Goal: Task Accomplishment & Management: Manage account settings

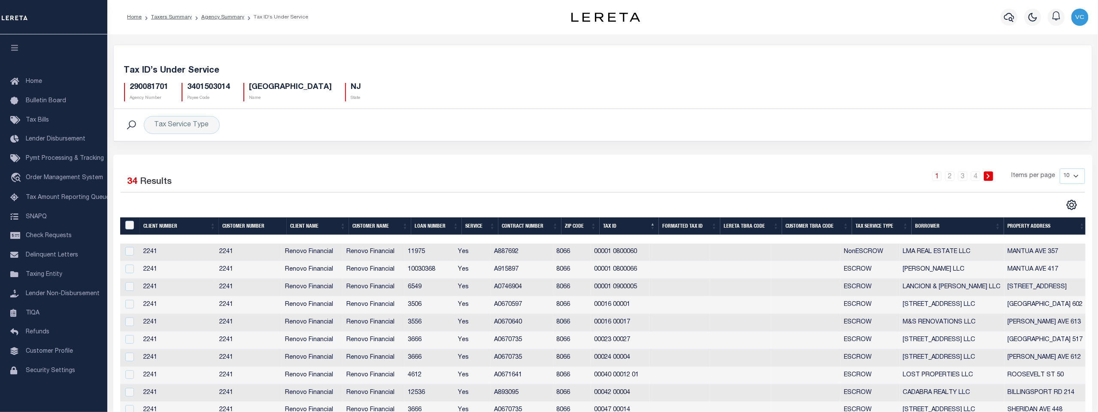
click at [242, 164] on div "Selected 34 Results 1 2 3 4 Items per page 10 25 50 100" at bounding box center [602, 290] width 979 height 271
click at [35, 275] on span "Taxing Entity" at bounding box center [44, 274] width 36 height 6
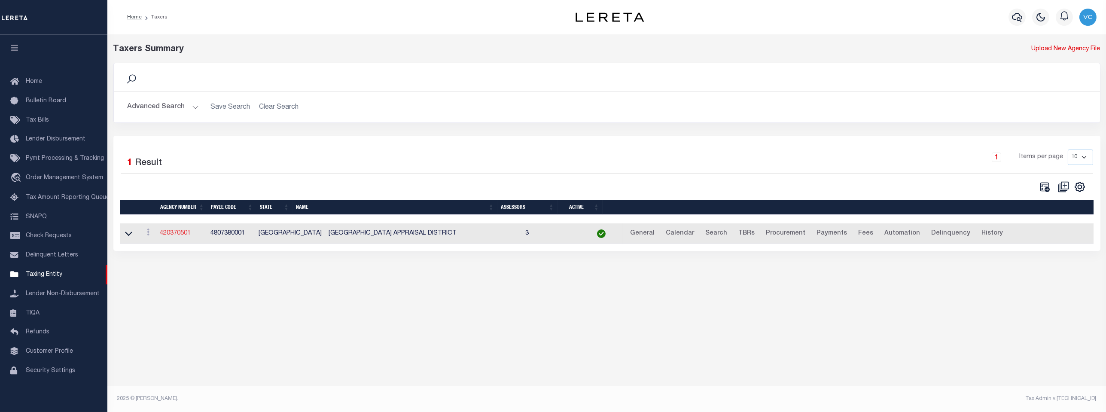
click at [170, 234] on link "420370501" at bounding box center [175, 233] width 31 height 6
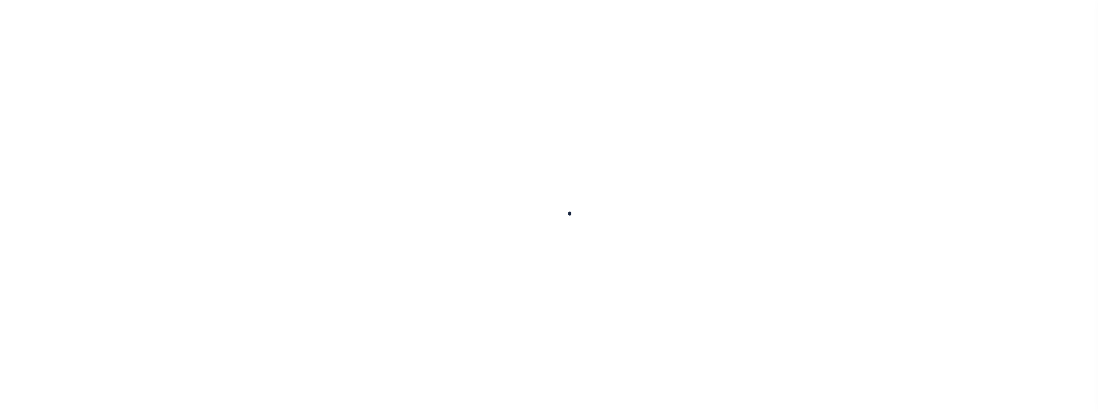
select select
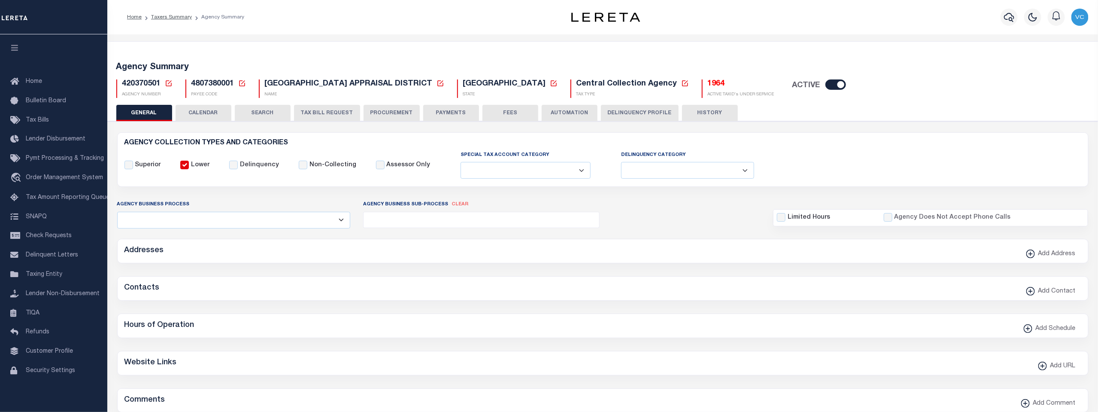
checkbox input "false"
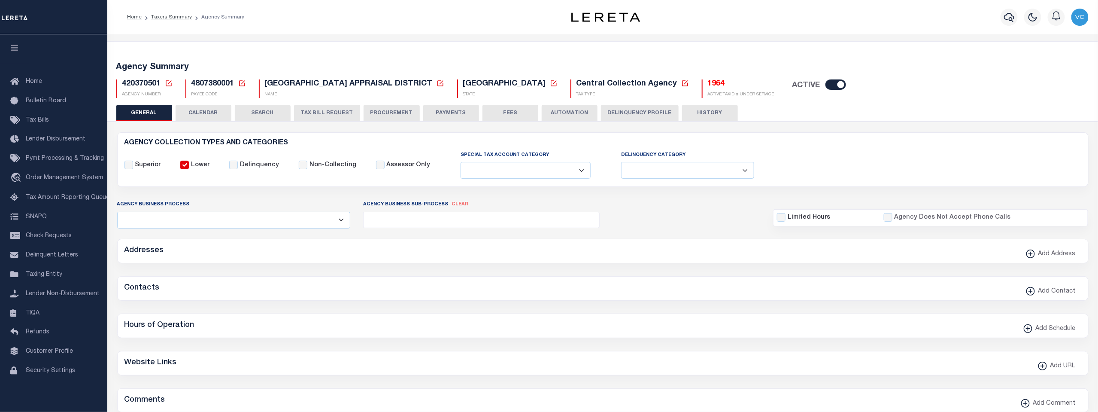
type input "4807380001"
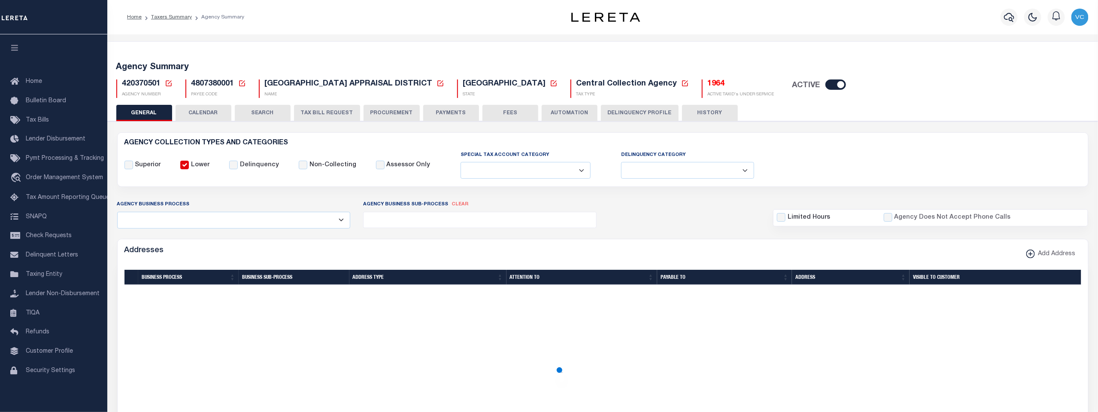
click at [167, 79] on icon at bounding box center [169, 83] width 8 height 8
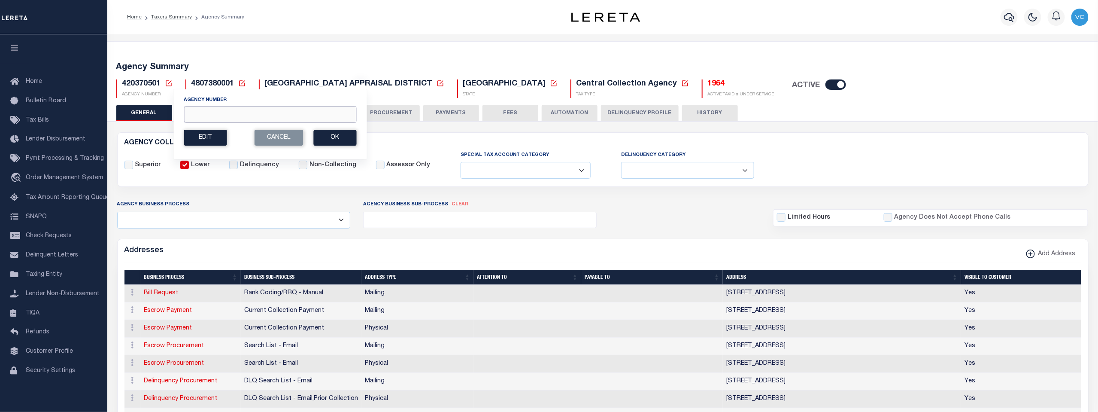
click at [219, 115] on input "Agency Number" at bounding box center [270, 114] width 173 height 17
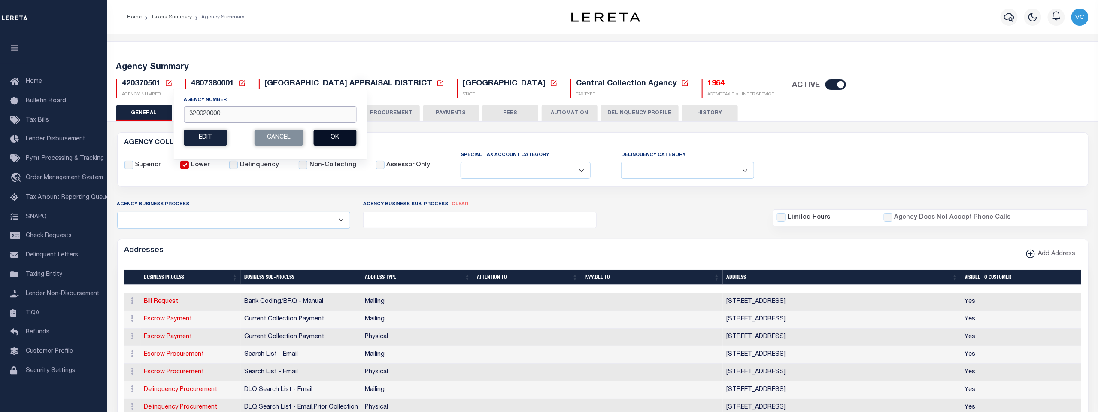
type input "320020000"
click at [323, 134] on button "Ok" at bounding box center [334, 138] width 43 height 16
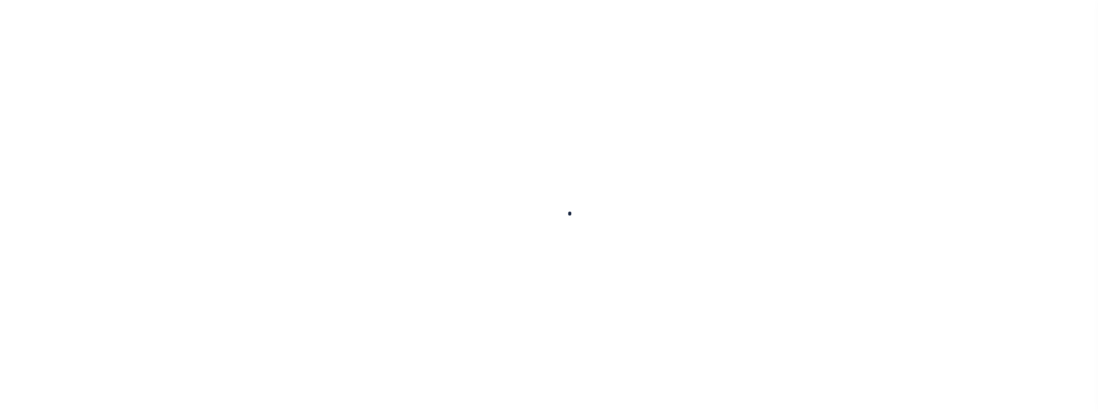
select select
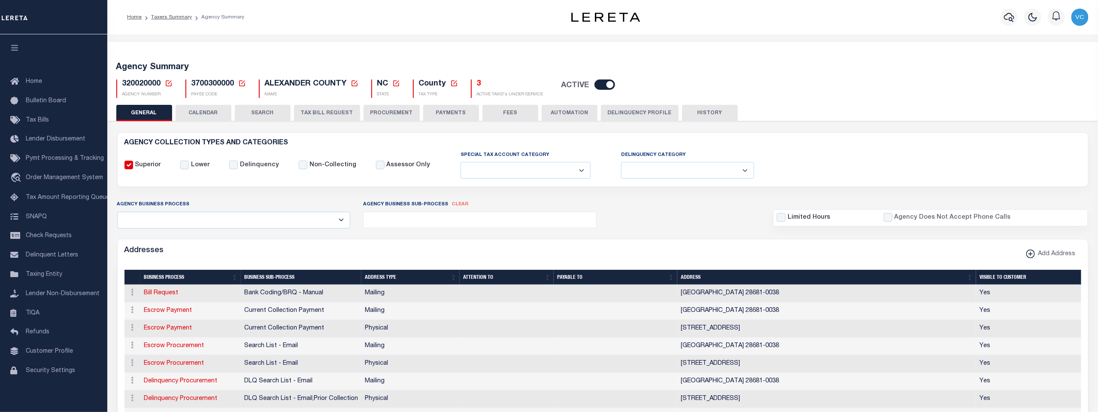
click at [382, 113] on button "PROCUREMENT" at bounding box center [392, 113] width 56 height 16
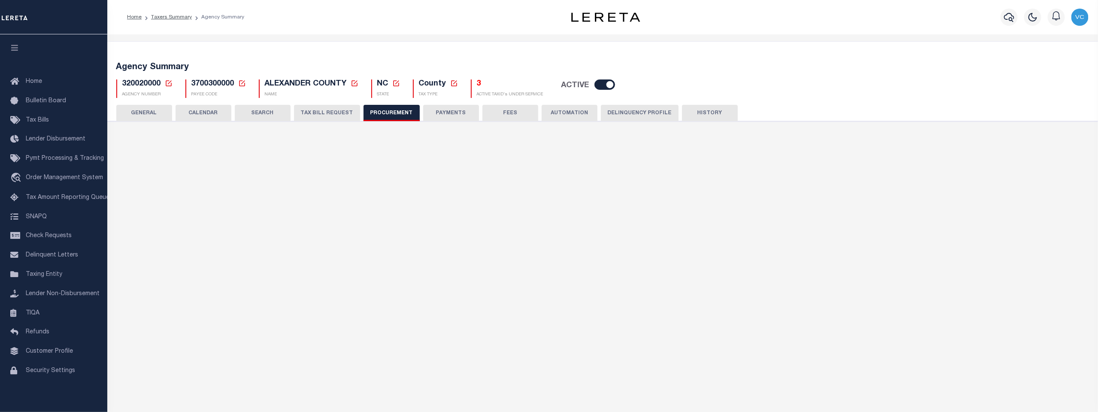
type input "$9,900"
select select "10"
select select "1"
select select "4"
checkbox input "true"
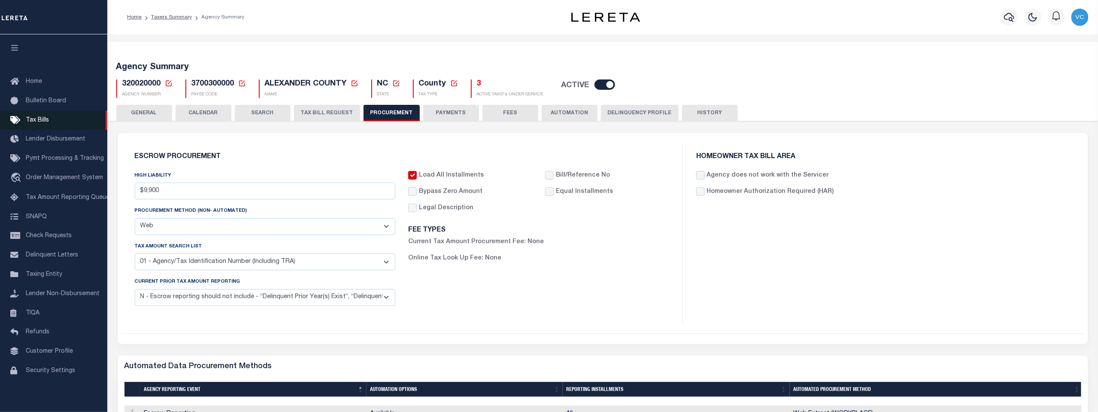
click at [32, 122] on span "Tax Bills" at bounding box center [37, 120] width 23 height 6
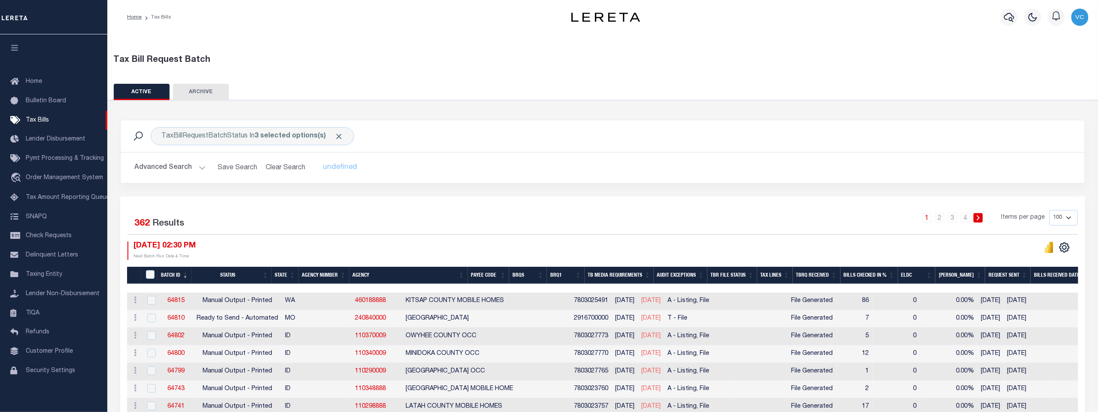
click at [325, 274] on th "Agency Number" at bounding box center [324, 276] width 51 height 18
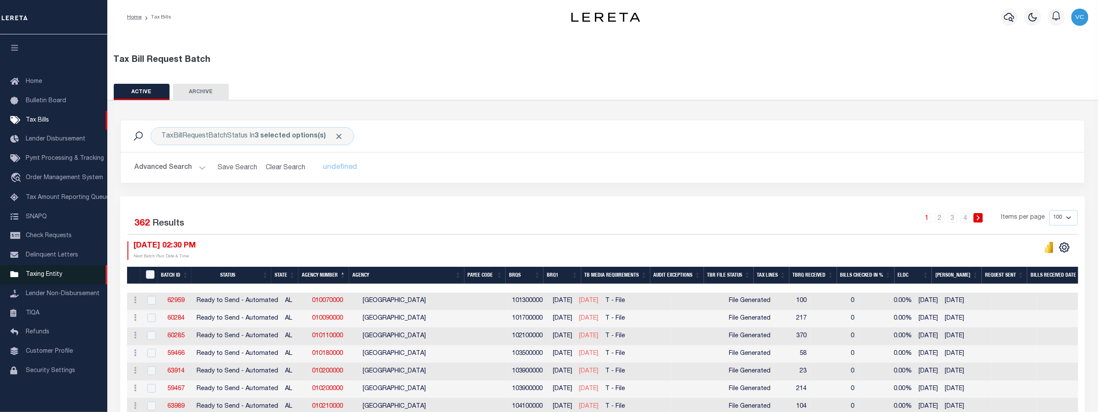
click at [40, 277] on span "Taxing Entity" at bounding box center [44, 274] width 36 height 6
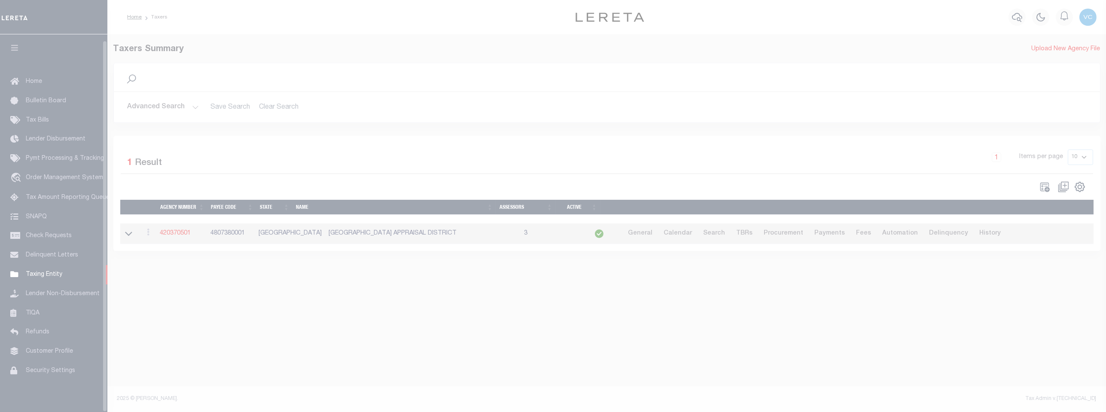
scroll to position [6, 0]
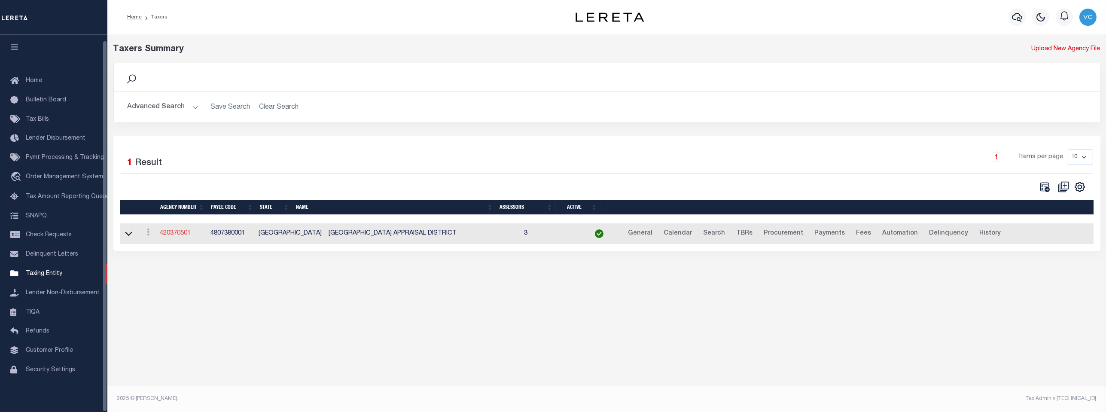
click at [170, 236] on link "420370501" at bounding box center [175, 233] width 31 height 6
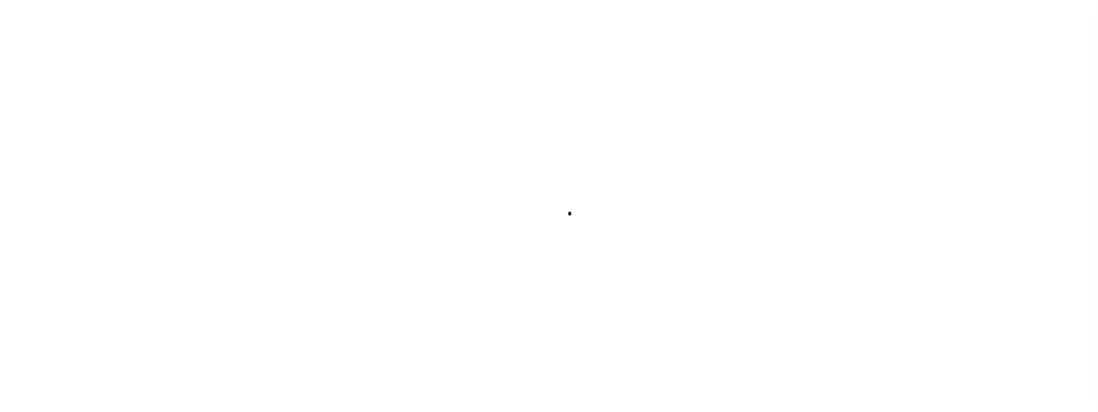
select select
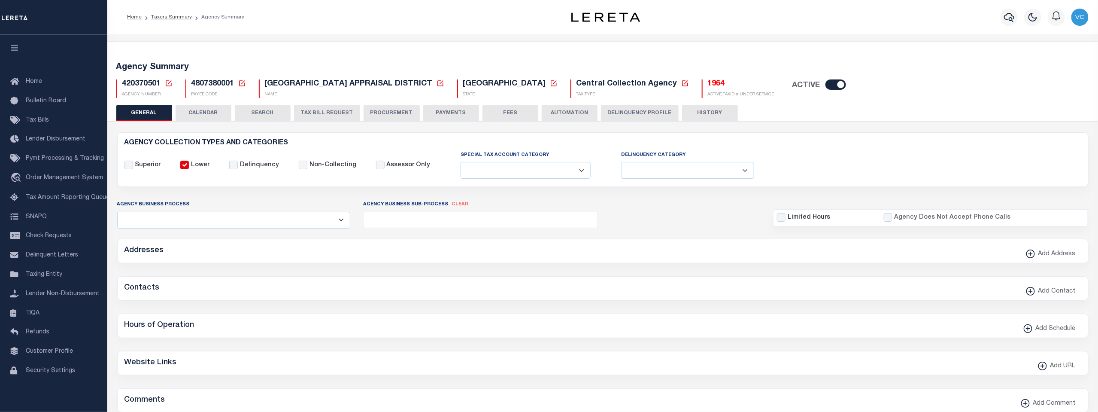
checkbox input "false"
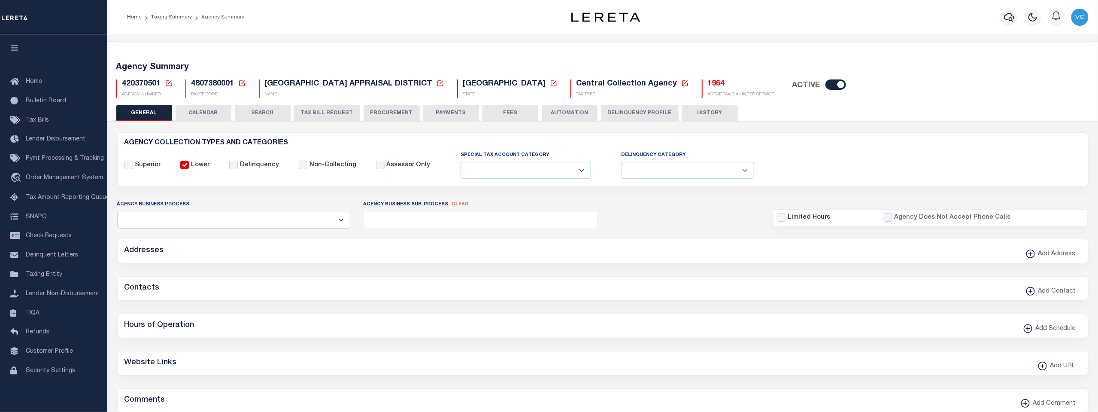
type input "4807380001"
click at [168, 85] on icon at bounding box center [169, 83] width 8 height 8
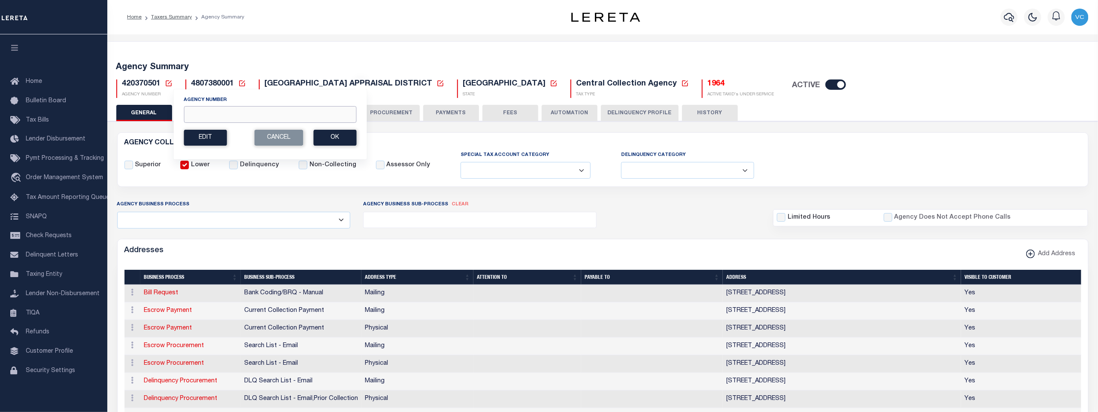
click at [212, 116] on input "Agency Number" at bounding box center [270, 114] width 173 height 17
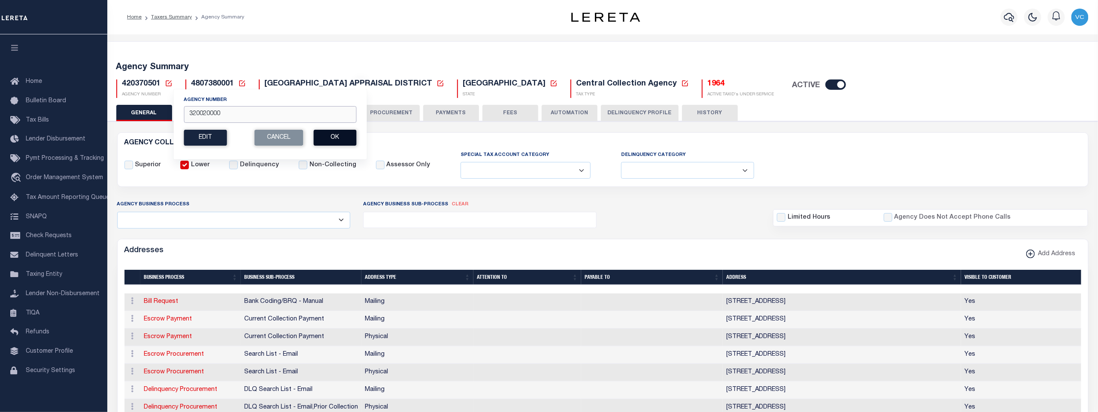
type input "320020000"
click at [328, 137] on button "Ok" at bounding box center [334, 138] width 43 height 16
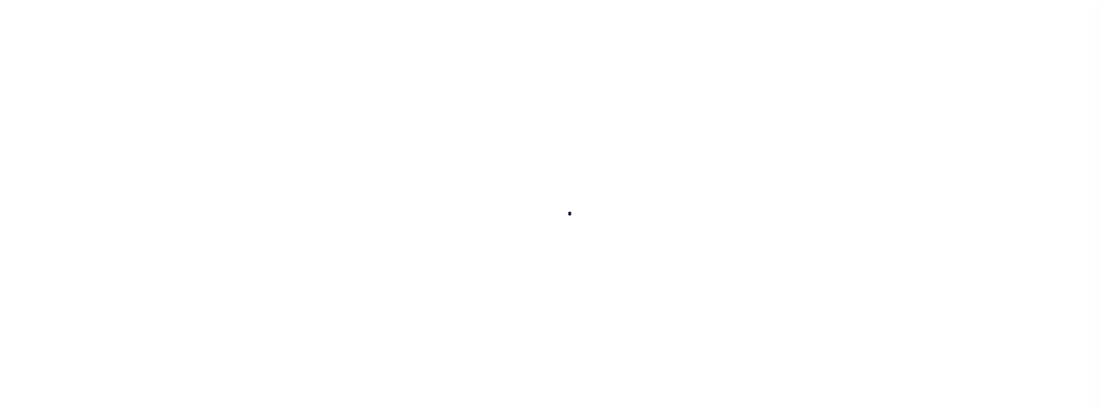
select select
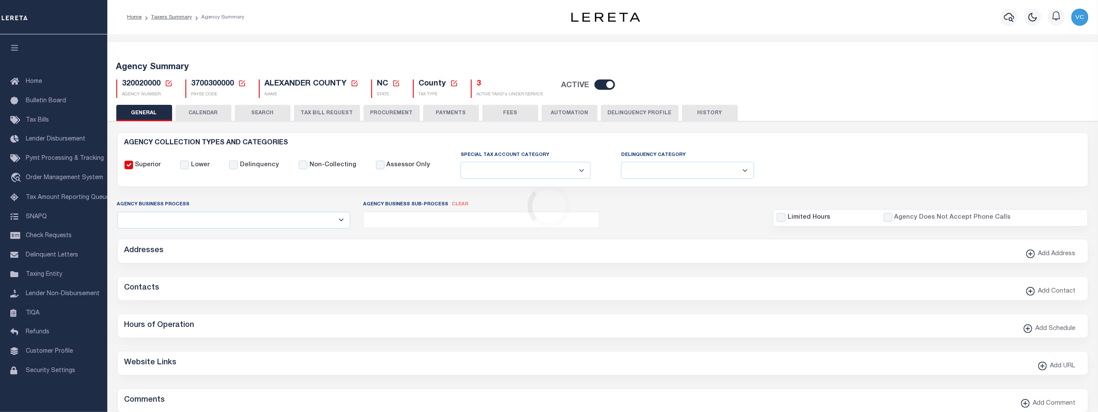
checkbox input "false"
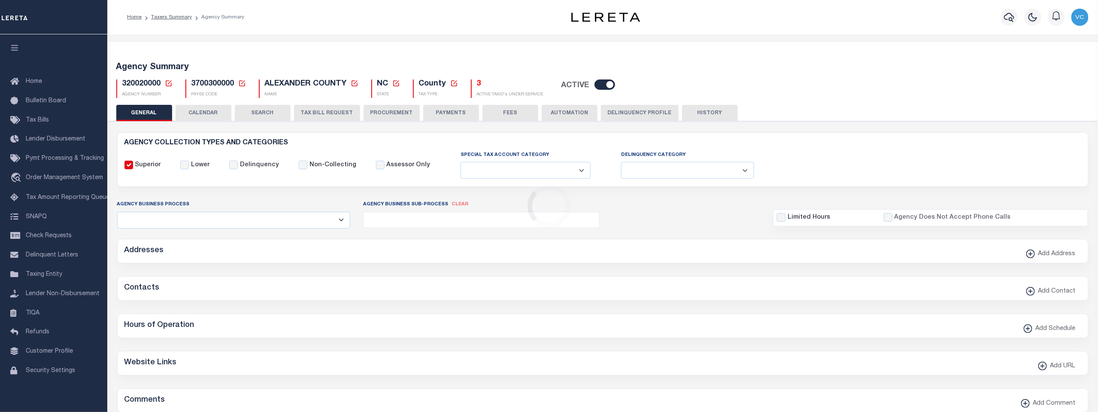
type input "3700300000"
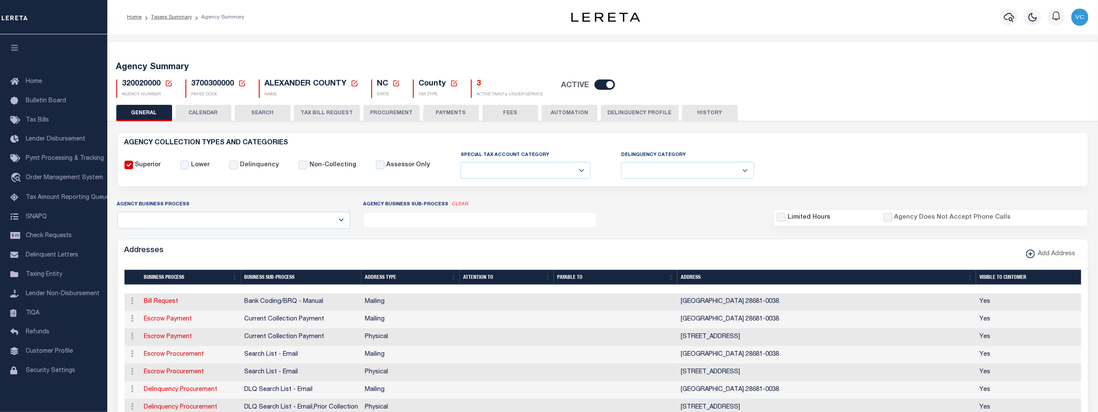
click at [386, 112] on button "PROCUREMENT" at bounding box center [392, 113] width 56 height 16
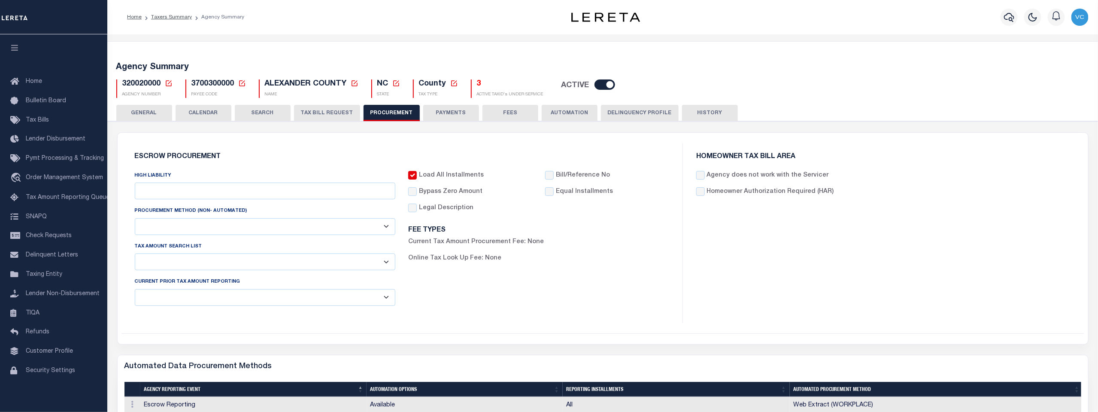
type input "$9,900"
select select "10"
select select "1"
select select "4"
checkbox input "true"
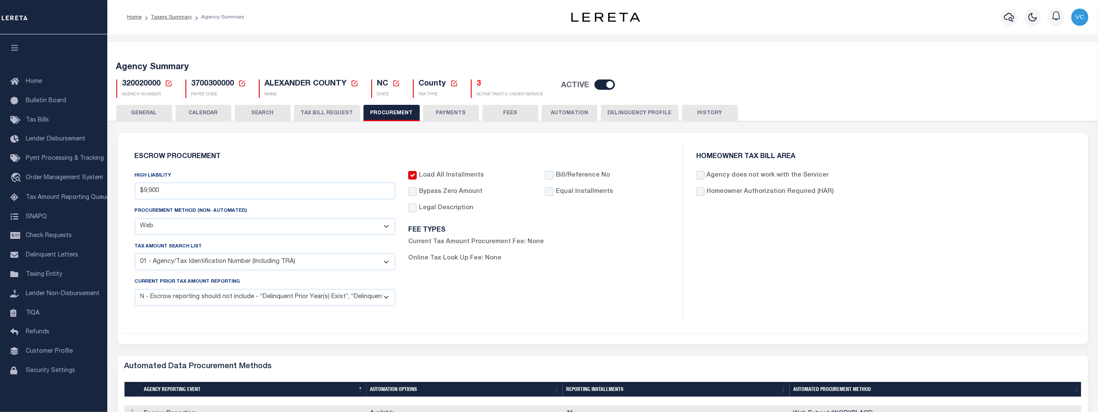
click at [319, 113] on button "TAX BILL REQUEST" at bounding box center [327, 113] width 66 height 16
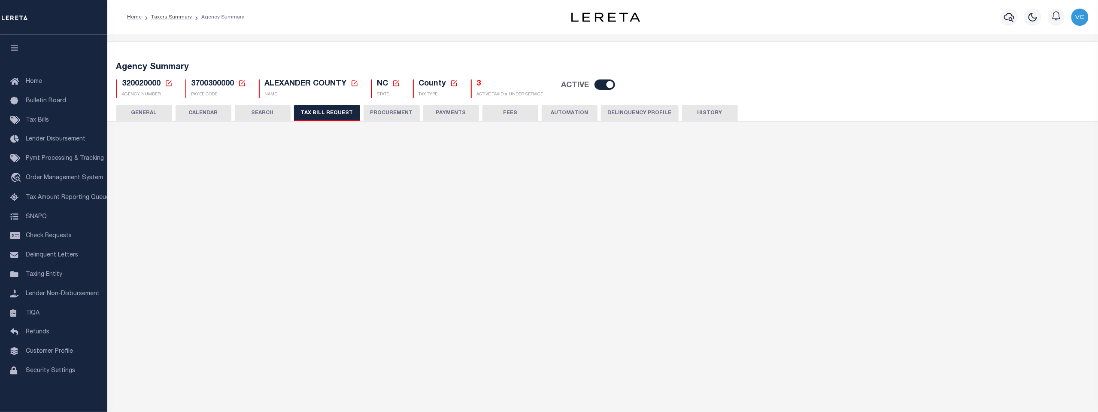
select select "30"
select select "23"
select select "false"
select select "1"
select select
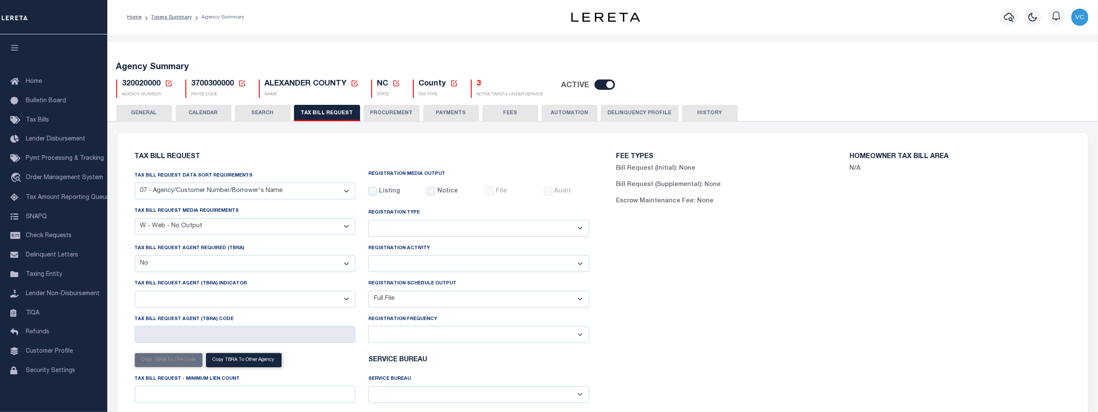
click at [385, 112] on button "PROCUREMENT" at bounding box center [392, 113] width 56 height 16
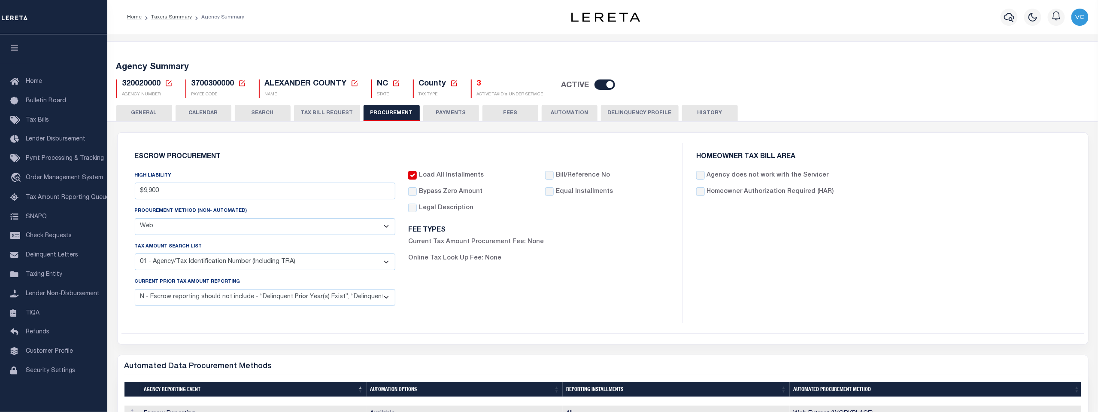
click at [385, 227] on select "Automated Report/Listing Created by Agency Email Fax Mail Phone Screen Scraping…" at bounding box center [265, 226] width 261 height 17
click at [283, 162] on div "Escrow Procurement HIGH LIABILITY $9,900 PROCUREMENT METHOD (Non- Automated) Au…" at bounding box center [402, 233] width 548 height 180
click at [564, 114] on button "AUTOMATION" at bounding box center [570, 113] width 56 height 16
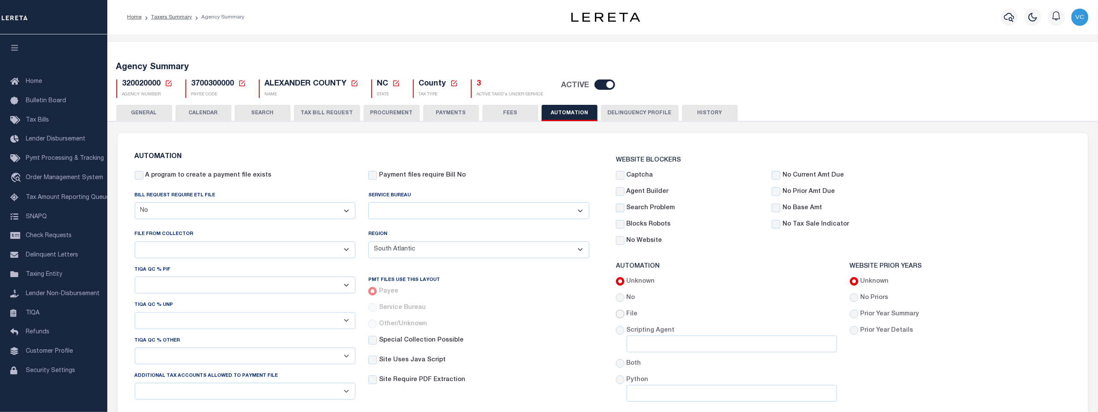
click at [620, 314] on input "File" at bounding box center [620, 314] width 9 height 9
radio input "true"
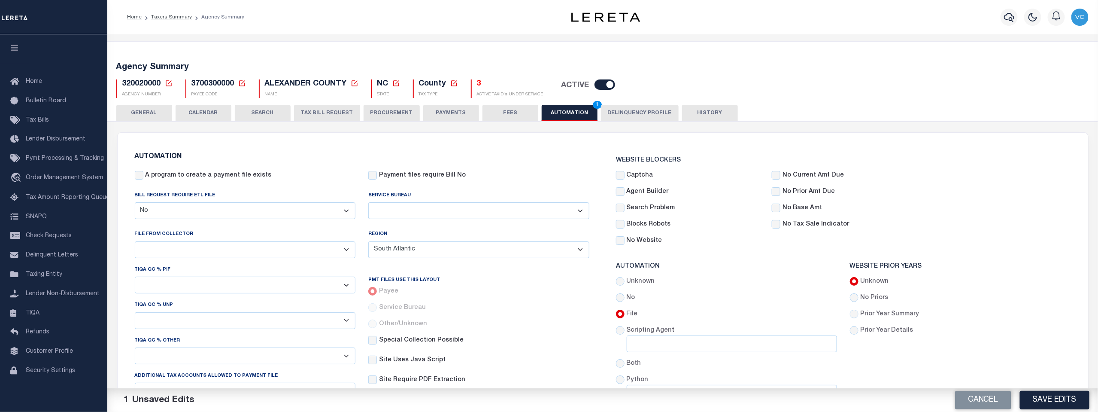
scroll to position [95, 0]
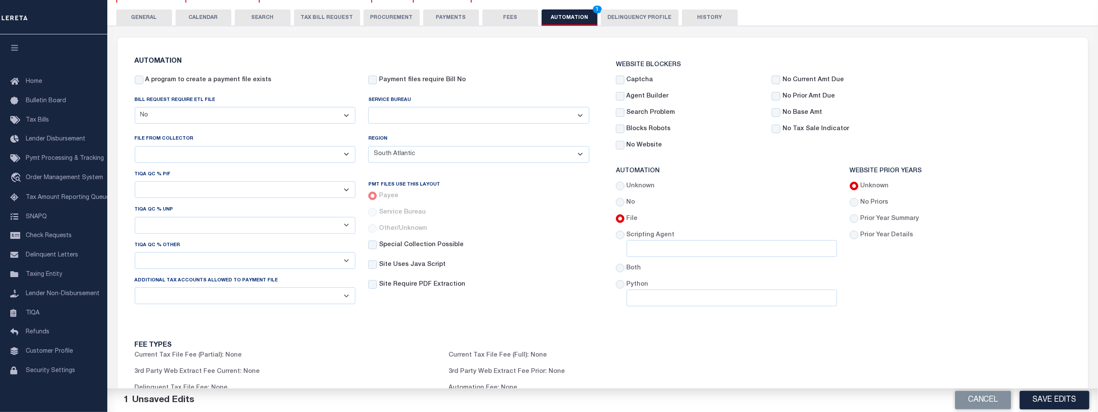
click at [348, 153] on select "B - Agency provides Full file at 1st Inst, only Open file at subsequent install…" at bounding box center [245, 154] width 221 height 17
select select "2"
click at [135, 146] on select "B - Agency provides Full file at 1st Inst, only Open file at subsequent install…" at bounding box center [245, 154] width 221 height 17
click at [985, 400] on button "Cancel" at bounding box center [983, 400] width 56 height 18
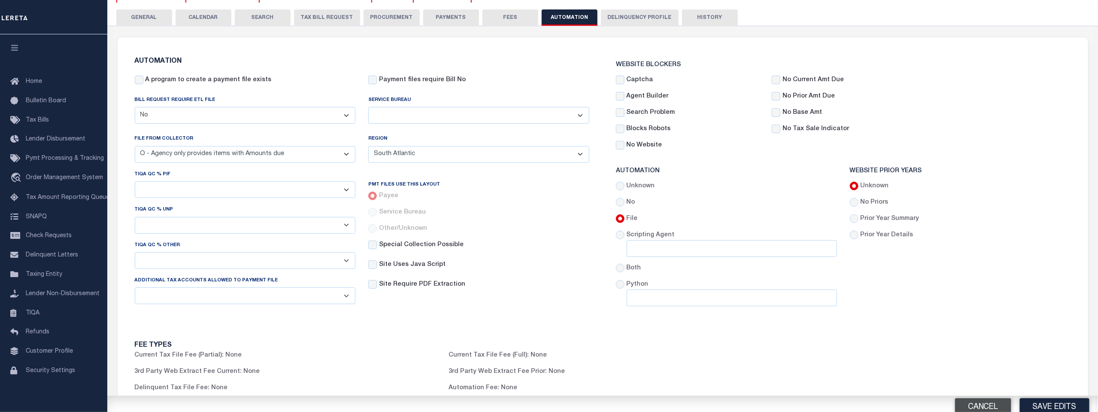
select select
radio input "true"
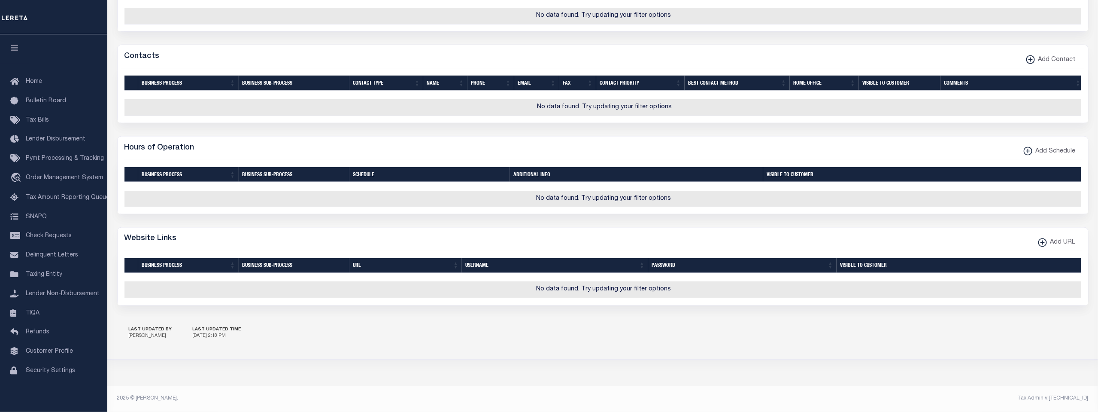
scroll to position [485, 0]
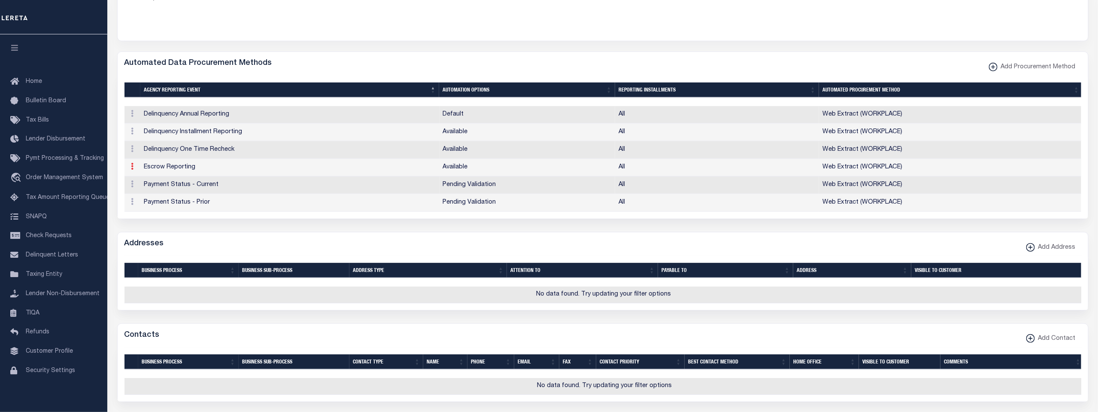
click at [131, 169] on icon at bounding box center [132, 166] width 3 height 7
click at [144, 140] on link "Edit" at bounding box center [147, 140] width 39 height 14
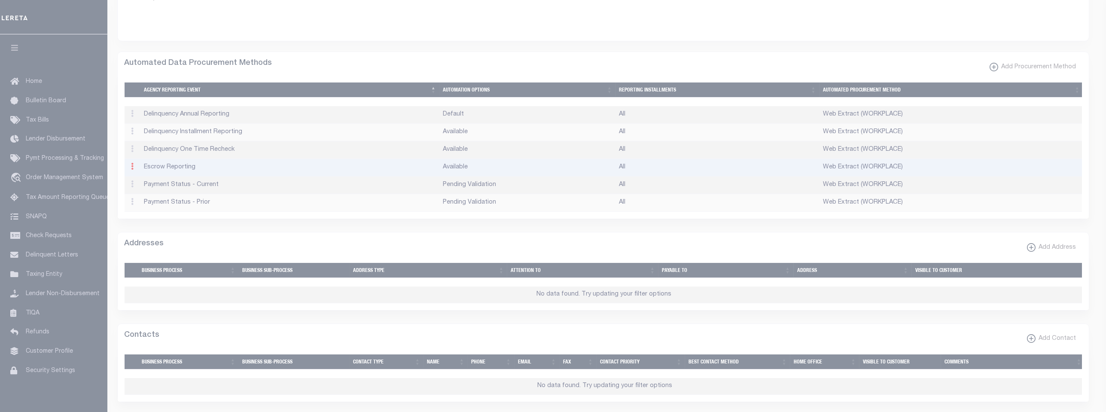
select select "1"
select select "3"
select select "All"
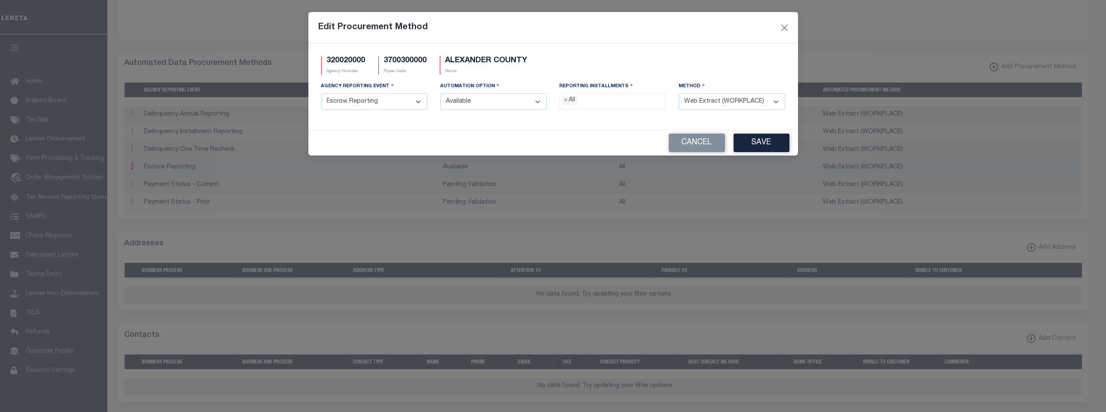
click at [538, 103] on select "- Select - Available Default Pending Validation Special Scenario Supplemental" at bounding box center [493, 101] width 106 height 17
click at [581, 121] on div "320020000 Agency Number 3700300000 Payee Code ALEXANDER COUNTY Name Agency Repo…" at bounding box center [553, 86] width 490 height 86
click at [777, 102] on select "- Select - Agency File (Coded) Agency File (Full) Combined File/Web Extract Web…" at bounding box center [731, 101] width 106 height 17
select select "1"
click at [678, 94] on select "- Select - Agency File (Coded) Agency File (Full) Combined File/Web Extract Web…" at bounding box center [731, 101] width 106 height 17
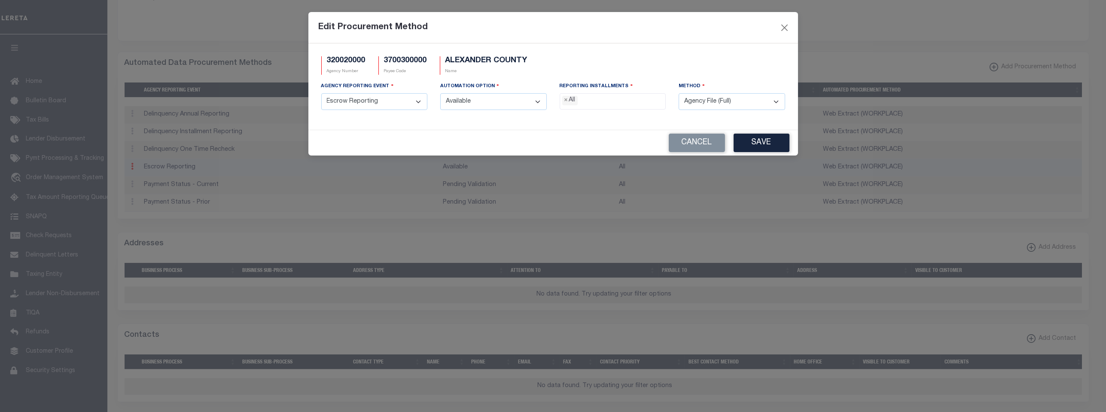
click at [538, 100] on select "- Select - Available Default Pending Validation Special Scenario Supplemental" at bounding box center [493, 101] width 106 height 17
click at [388, 127] on div "320020000 Agency Number 3700300000 Payee Code ALEXANDER COUNTY Name Agency Repo…" at bounding box center [553, 86] width 490 height 86
click at [540, 100] on select "- Select - Available Default Pending Validation Special Scenario Supplemental" at bounding box center [493, 101] width 106 height 17
click at [693, 142] on button "Cancel" at bounding box center [697, 143] width 56 height 18
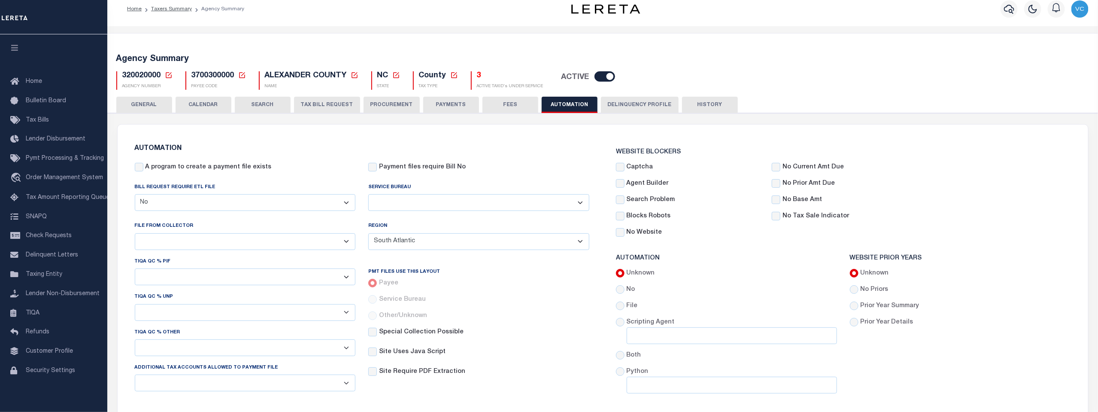
scroll to position [0, 0]
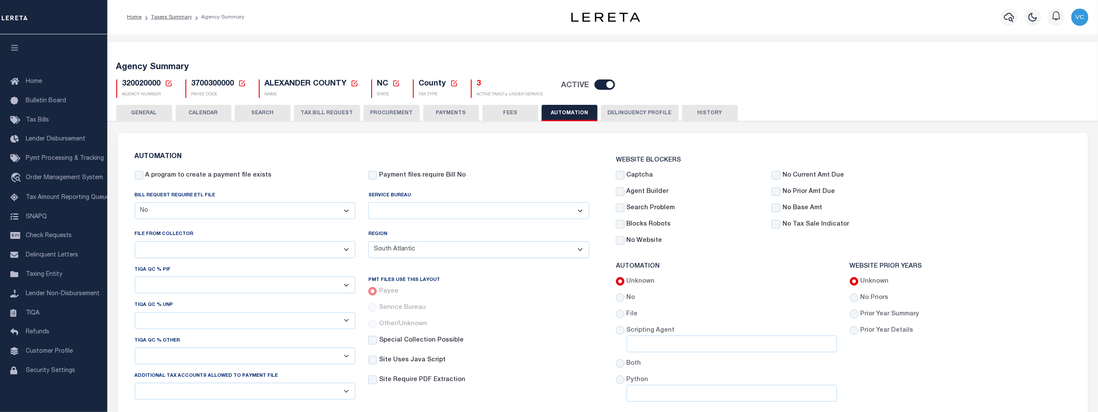
click at [166, 84] on icon at bounding box center [169, 83] width 8 height 8
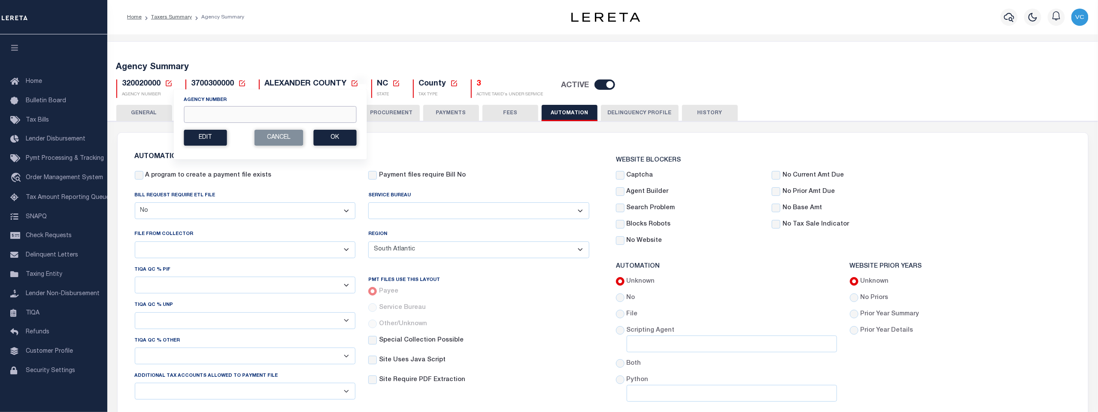
click at [271, 114] on input "Agency Number" at bounding box center [270, 114] width 173 height 17
type input "420030000"
click at [339, 134] on button "Ok" at bounding box center [334, 138] width 43 height 16
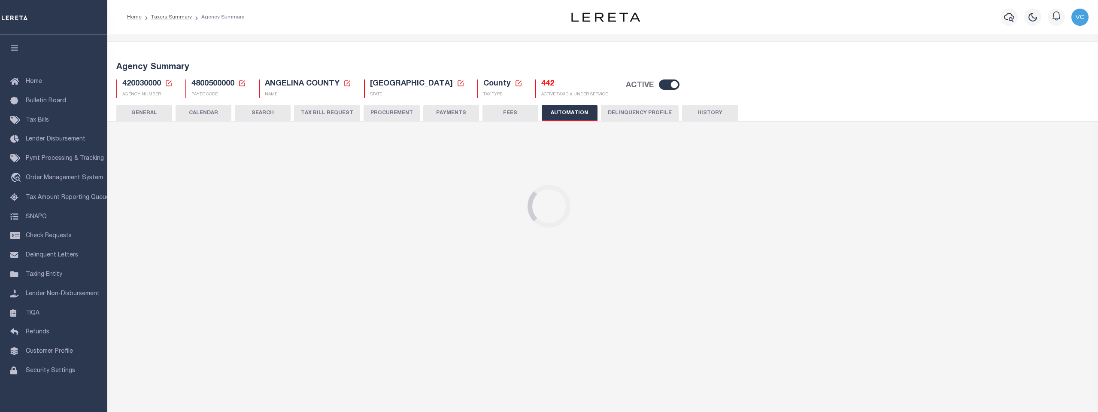
checkbox input "false"
select select "false"
select select "ECT"
select select "10"
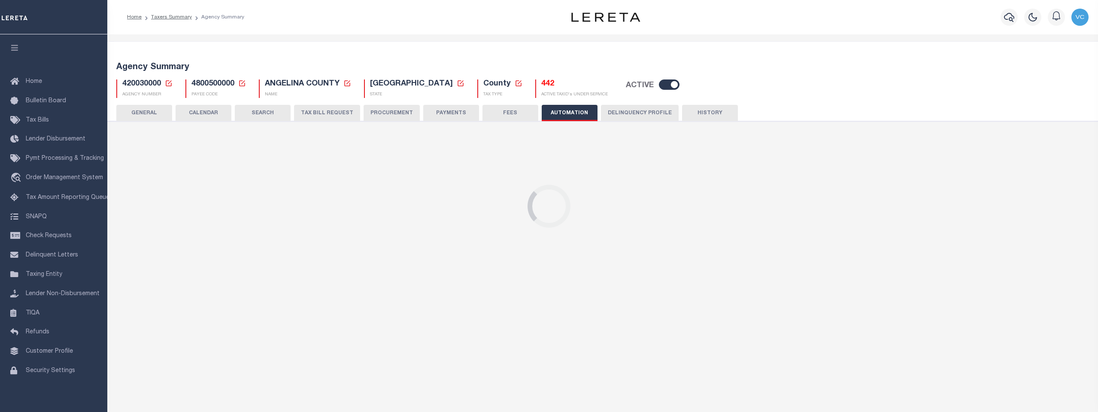
select select "1"
radio input "true"
checkbox input "false"
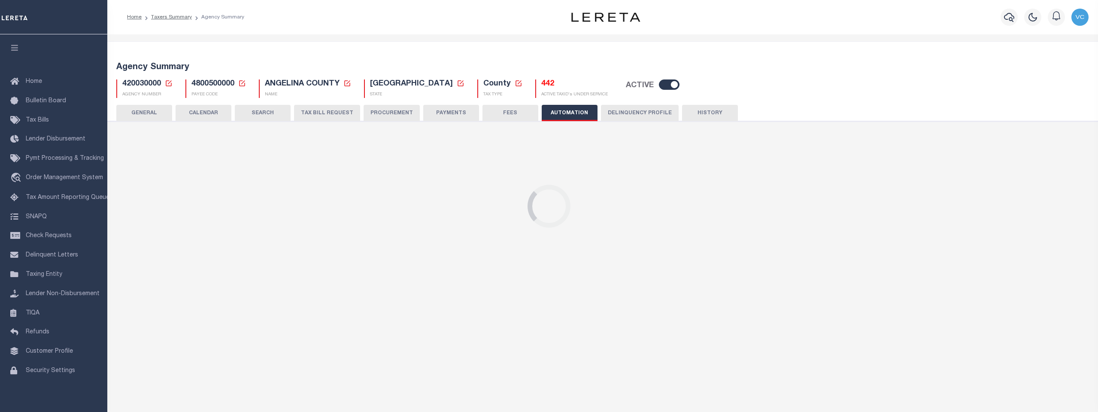
radio input "true"
type input "21900"
radio input "true"
